Goal: Entertainment & Leisure: Consume media (video, audio)

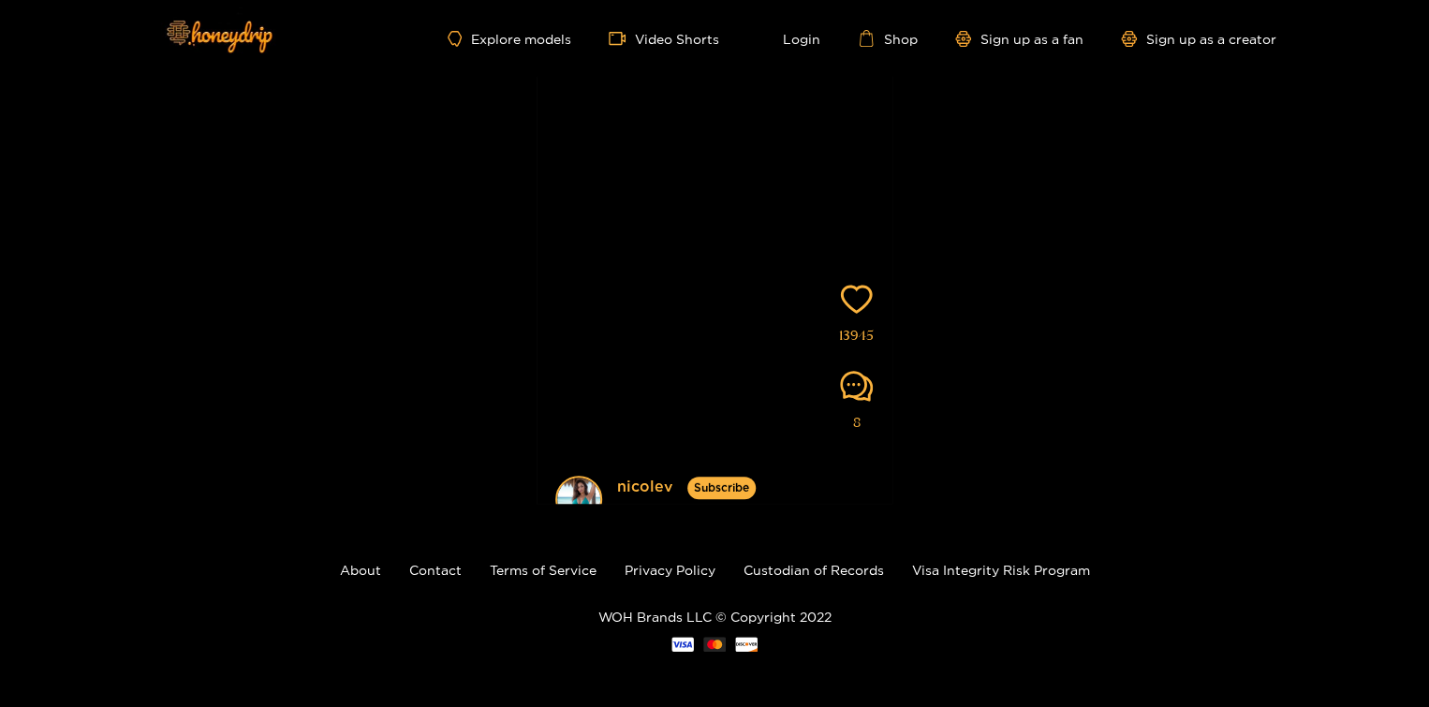
scroll to position [60, 0]
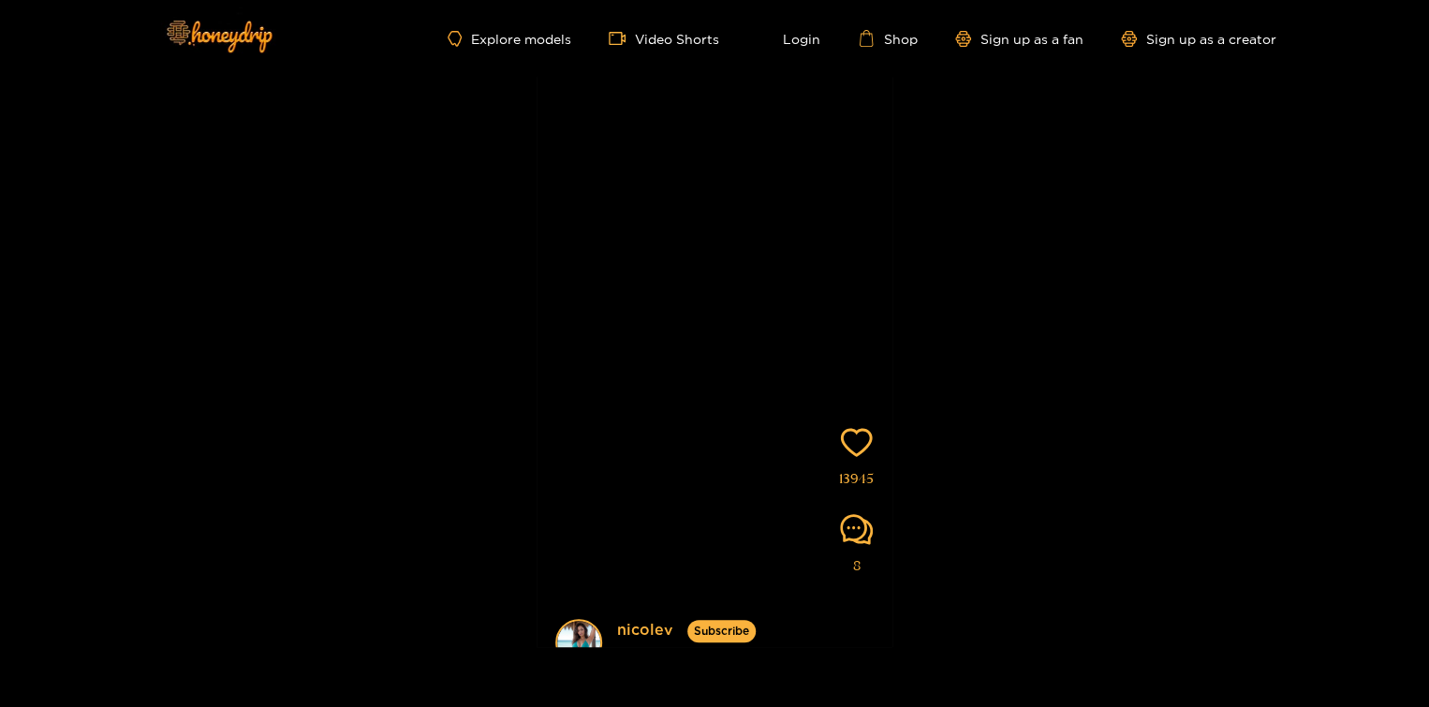
drag, startPoint x: 784, startPoint y: 288, endPoint x: 723, endPoint y: 76, distance: 221.1
click at [723, 76] on div "Explore models Video Shorts Login Shop Sign up as a fan Sign up as a creator [P…" at bounding box center [714, 395] width 1429 height 911
drag, startPoint x: 753, startPoint y: 408, endPoint x: 719, endPoint y: 187, distance: 223.6
click at [719, 187] on video at bounding box center [715, 370] width 356 height 688
drag, startPoint x: 764, startPoint y: 398, endPoint x: 693, endPoint y: -97, distance: 500.5
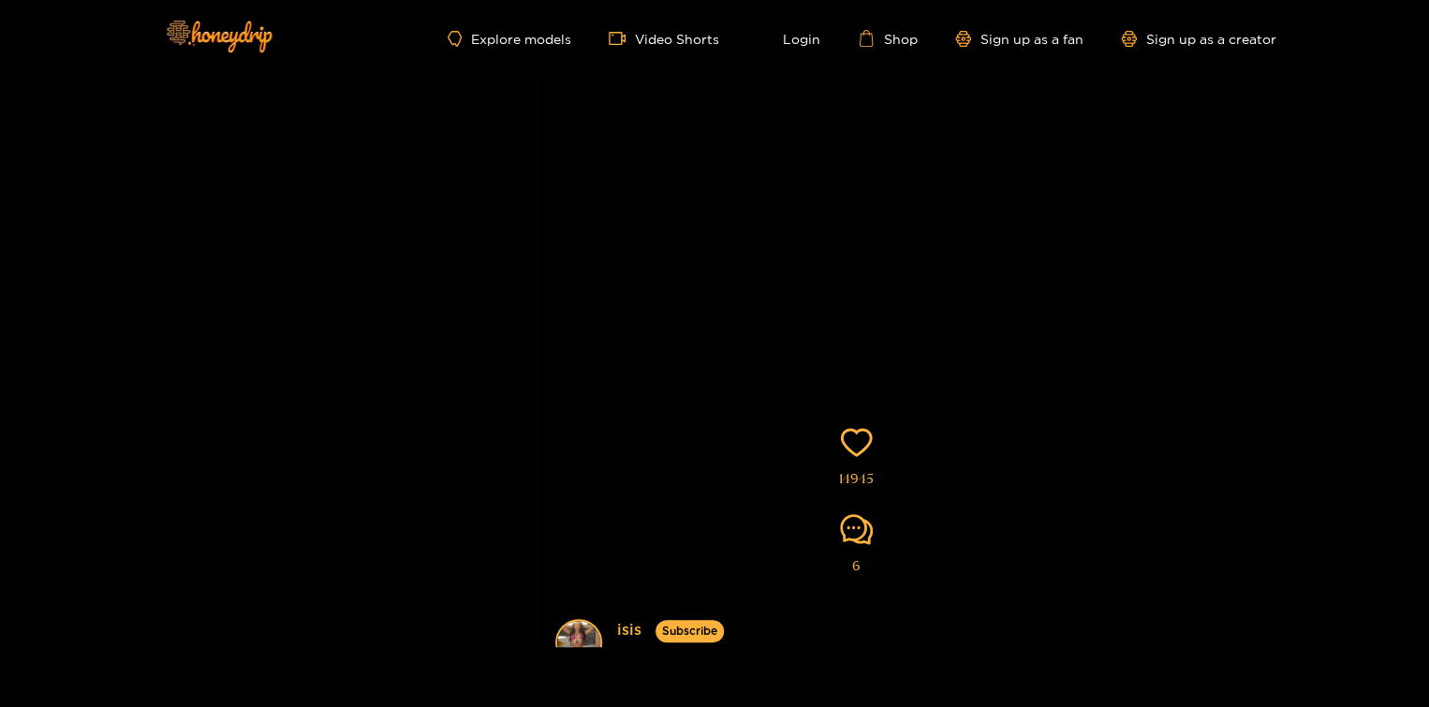
click at [693, 0] on html "Explore models Video Shorts Login Shop Sign up as a fan Sign up as a creator [P…" at bounding box center [714, 293] width 1429 height 707
drag, startPoint x: 708, startPoint y: 228, endPoint x: 653, endPoint y: -97, distance: 329.6
click at [653, 0] on html "Explore models Video Shorts Login Shop Sign up as a fan Sign up as a creator [P…" at bounding box center [714, 293] width 1429 height 707
drag, startPoint x: 724, startPoint y: 322, endPoint x: 760, endPoint y: -94, distance: 417.3
click at [760, 0] on html "Explore models Video Shorts Login Shop Sign up as a fan Sign up as a creator [P…" at bounding box center [714, 293] width 1429 height 707
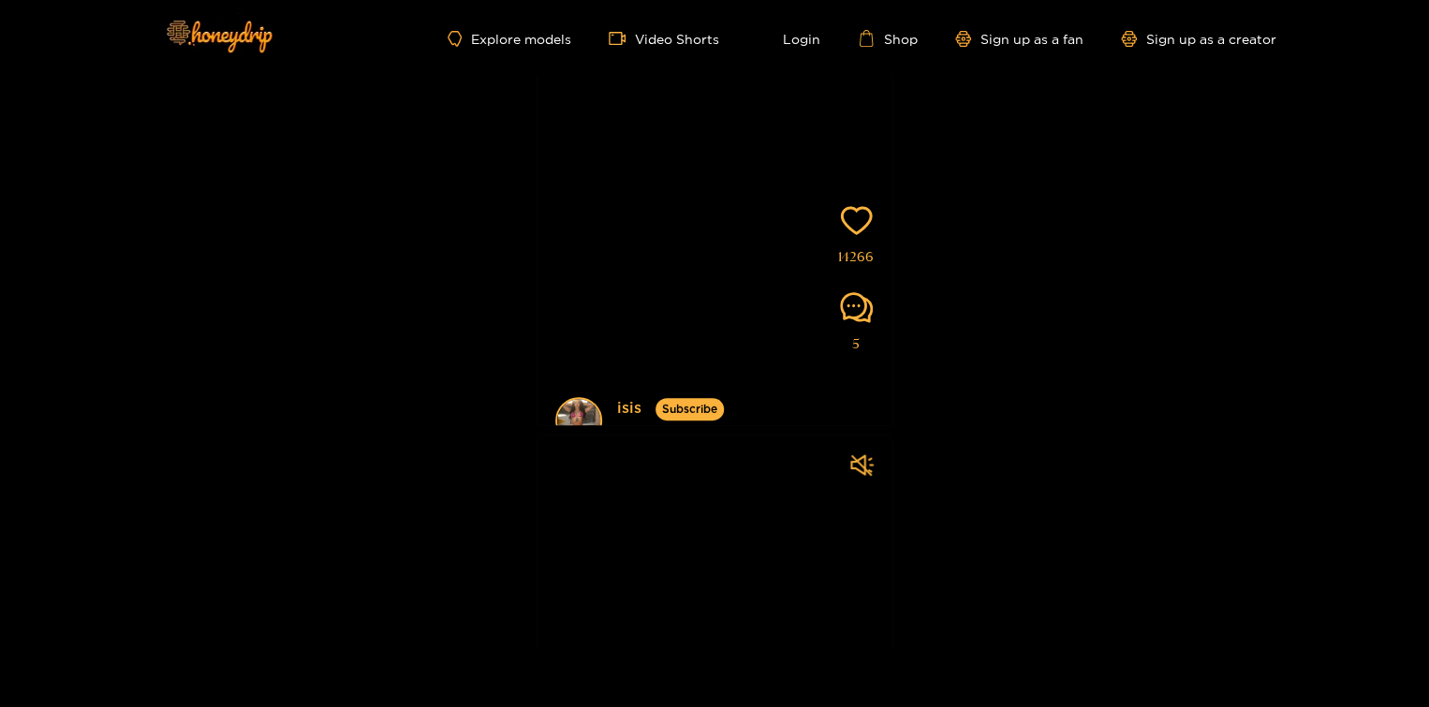
drag, startPoint x: 672, startPoint y: 517, endPoint x: 699, endPoint y: 10, distance: 507.3
click at [686, 124] on video at bounding box center [715, 148] width 356 height 688
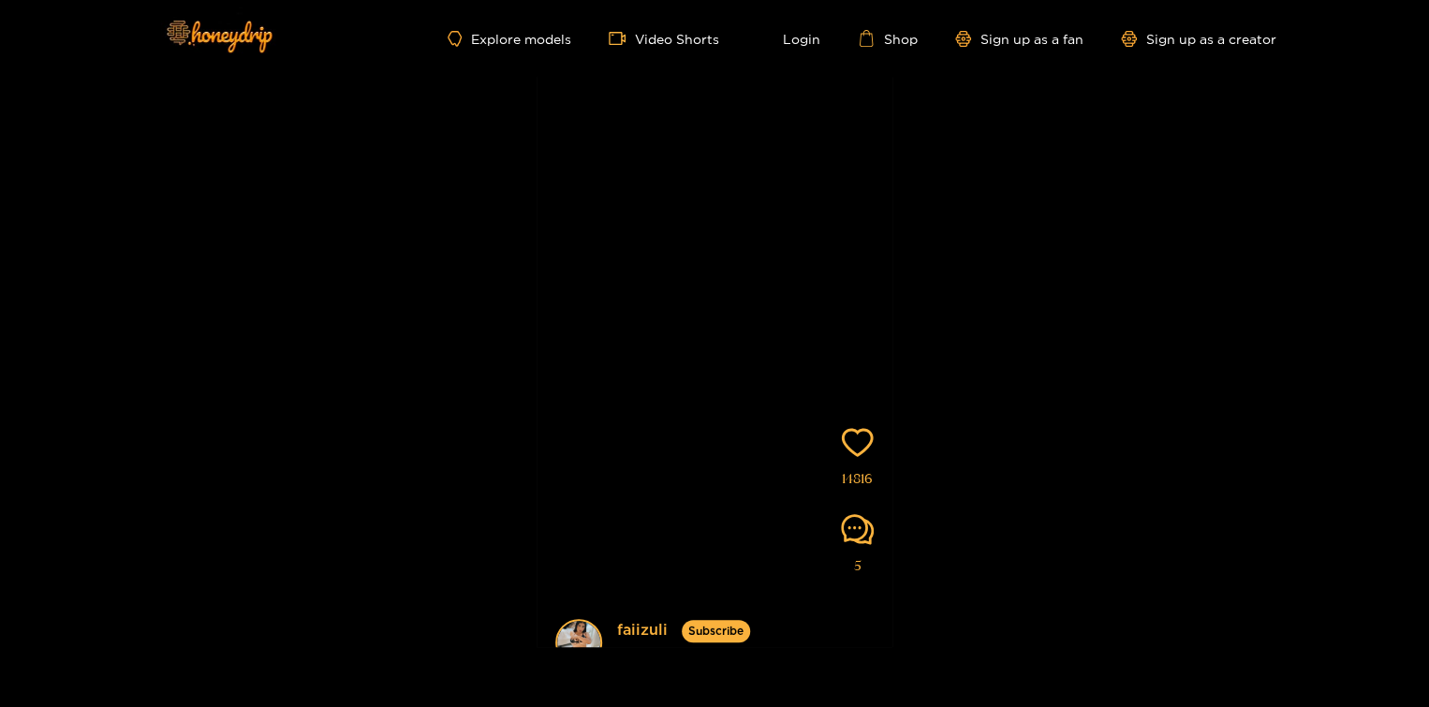
drag, startPoint x: 773, startPoint y: 473, endPoint x: 756, endPoint y: 64, distance: 409.6
click at [756, 64] on div "Explore models Video Shorts Login Shop Sign up as a fan Sign up as a creator [P…" at bounding box center [714, 395] width 1429 height 911
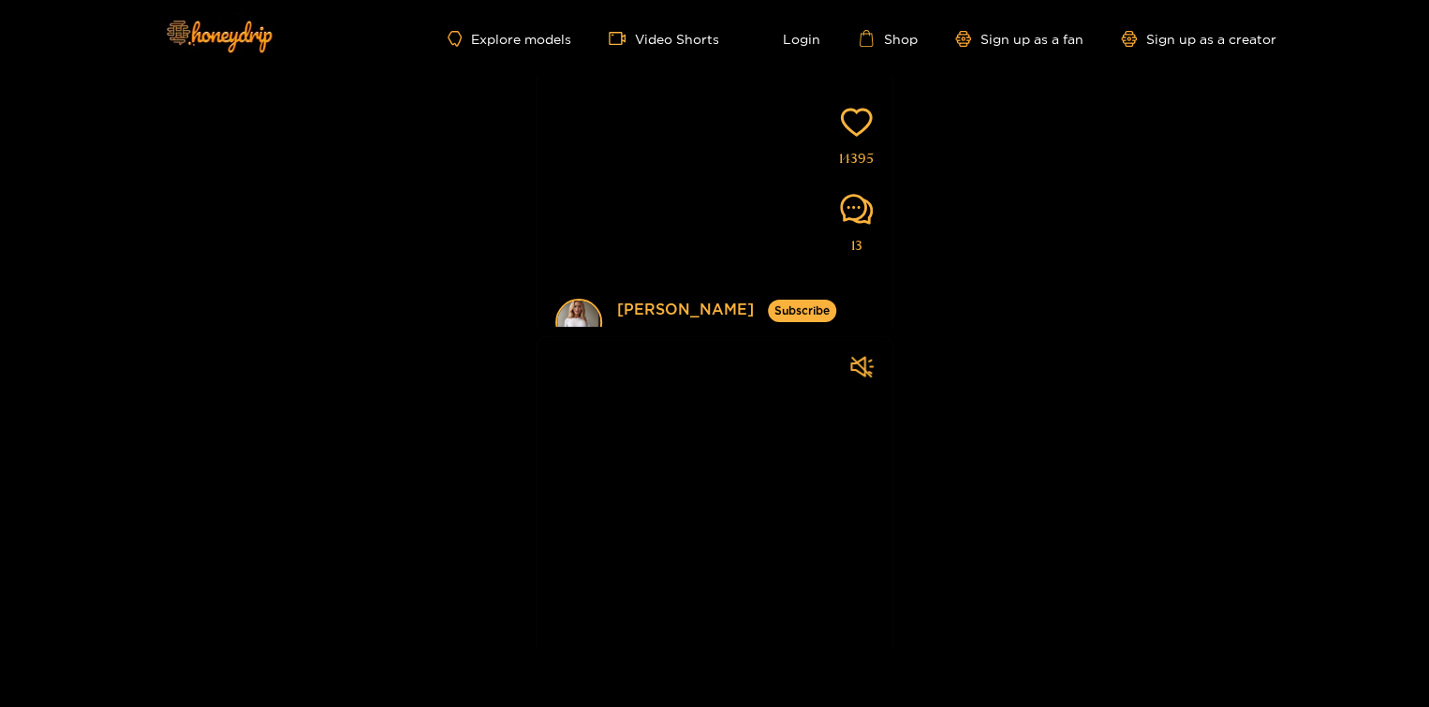
drag, startPoint x: 753, startPoint y: 431, endPoint x: 847, endPoint y: 60, distance: 382.5
click at [847, 60] on div "Explore models Video Shorts Login Shop Sign up as a fan Sign up as a creator is…" at bounding box center [714, 395] width 1429 height 911
